Goal: Navigation & Orientation: Understand site structure

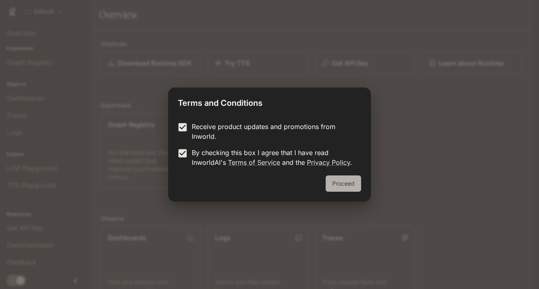
click at [346, 188] on button "Proceed" at bounding box center [343, 183] width 35 height 16
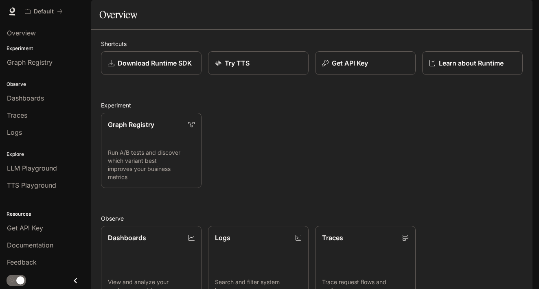
scroll to position [162, 0]
click at [35, 97] on span "Dashboards" at bounding box center [25, 98] width 37 height 10
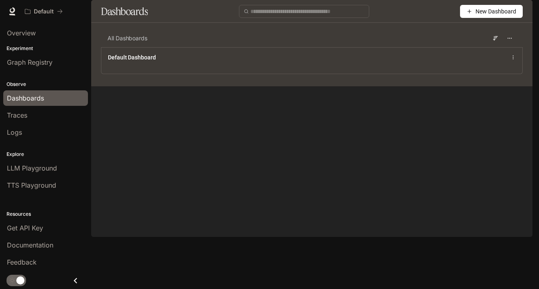
click at [22, 117] on span "Traces" at bounding box center [17, 115] width 20 height 10
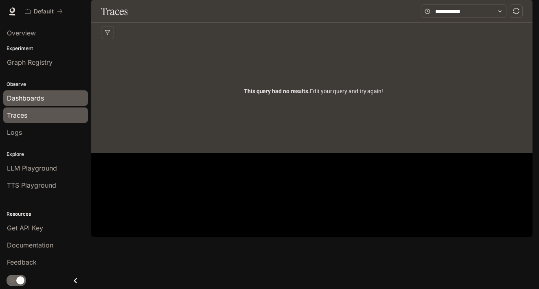
click at [37, 103] on link "Dashboards" at bounding box center [45, 97] width 85 height 15
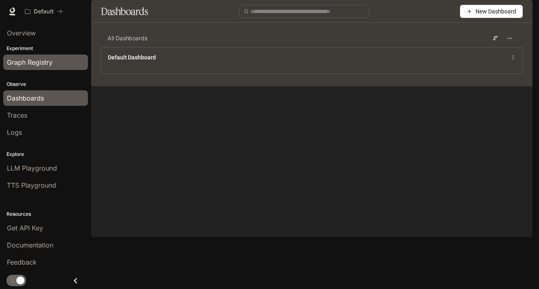
click at [52, 67] on span "Graph Registry" at bounding box center [30, 62] width 46 height 10
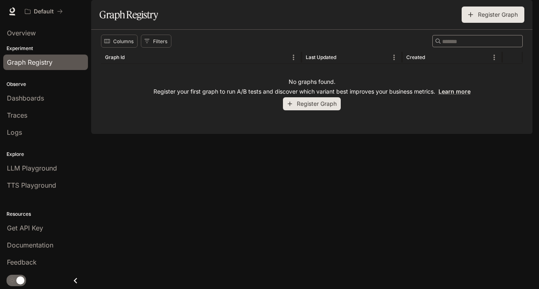
click at [18, 44] on div "Experiment Graph Registry" at bounding box center [45, 57] width 91 height 29
click at [26, 96] on span "Dashboards" at bounding box center [25, 98] width 37 height 10
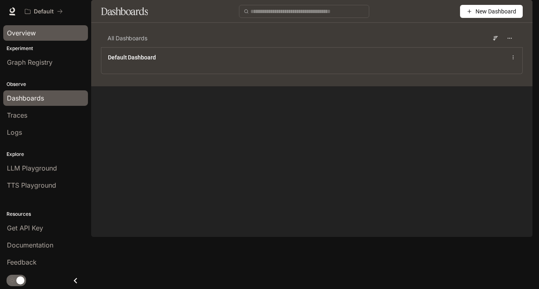
click at [20, 31] on span "Overview" at bounding box center [21, 33] width 29 height 10
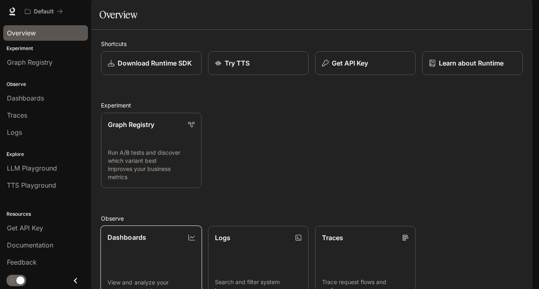
scroll to position [162, 0]
click at [12, 130] on span "Logs" at bounding box center [14, 132] width 15 height 10
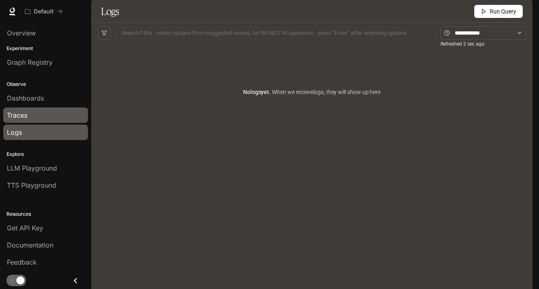
click at [15, 122] on link "Traces" at bounding box center [45, 114] width 85 height 15
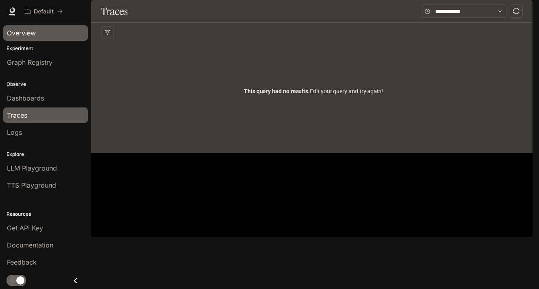
click at [19, 30] on span "Overview" at bounding box center [21, 33] width 29 height 10
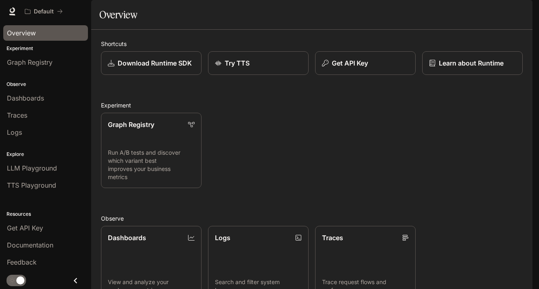
click at [13, 7] on icon at bounding box center [12, 11] width 8 height 8
click at [524, 11] on img "button" at bounding box center [520, 11] width 11 height 11
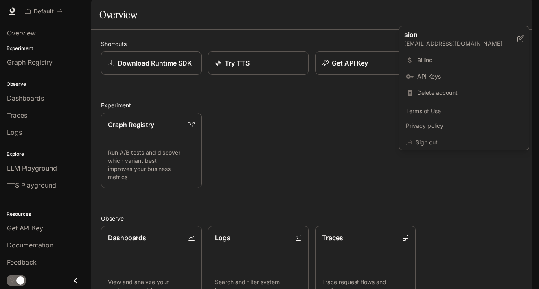
click at [352, 42] on div at bounding box center [269, 144] width 539 height 289
